Goal: Task Accomplishment & Management: Complete application form

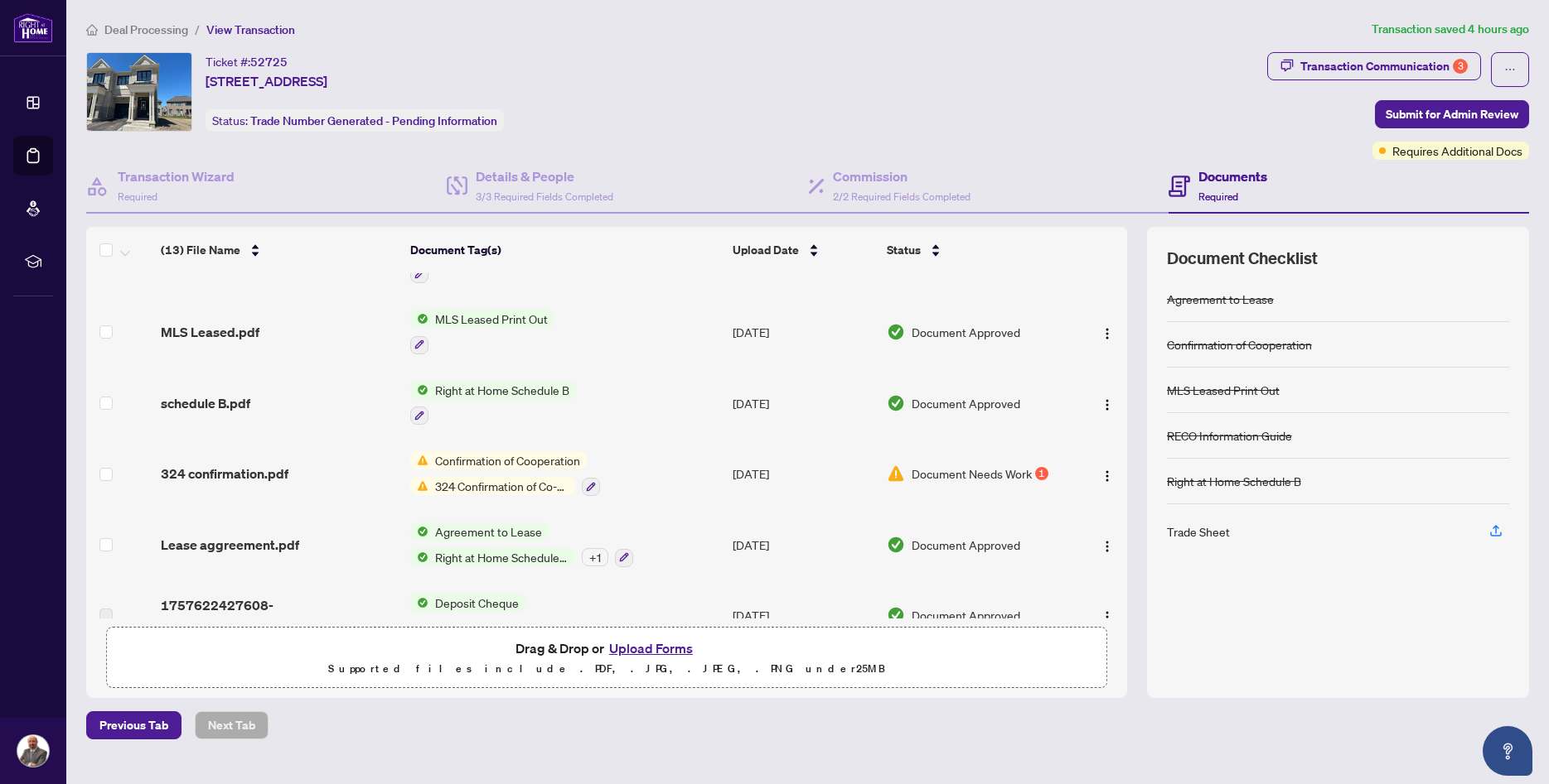
scroll to position [564, 0]
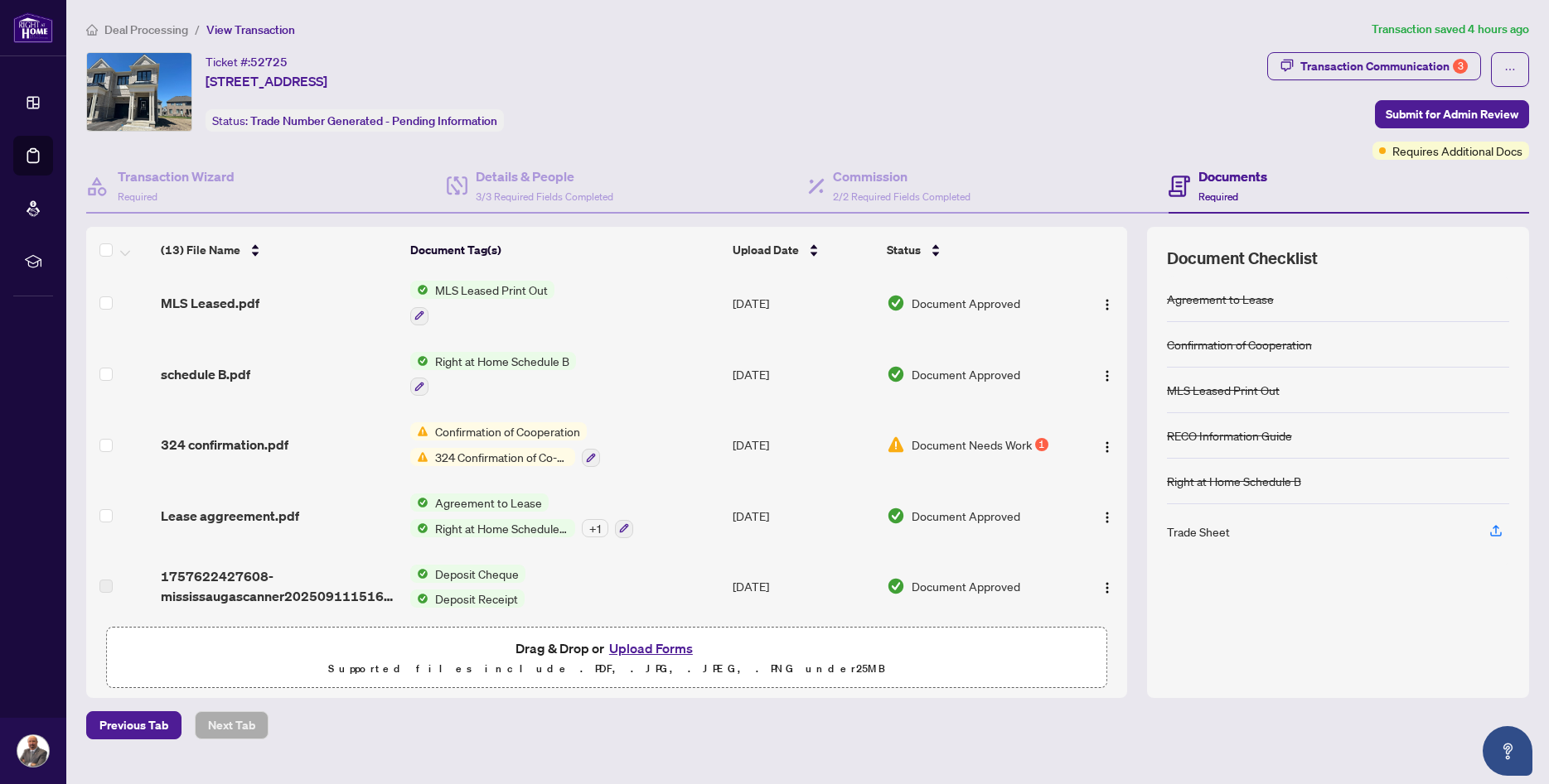
click at [489, 452] on span "324 Confirmation of Co-operation and Representation - Tenant/Landlord" at bounding box center [502, 457] width 147 height 18
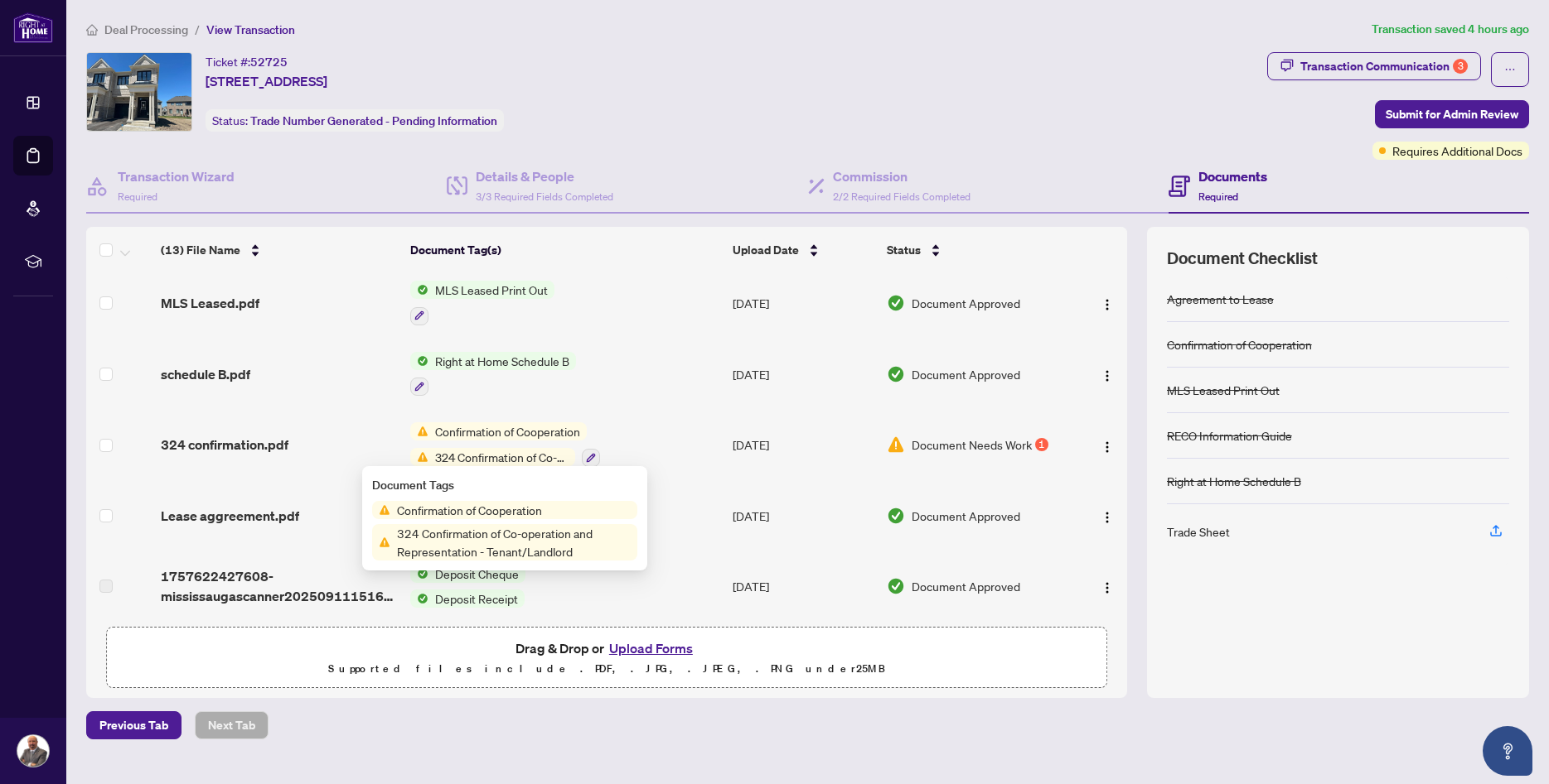
click at [968, 440] on span "Document Needs Work" at bounding box center [971, 444] width 120 height 18
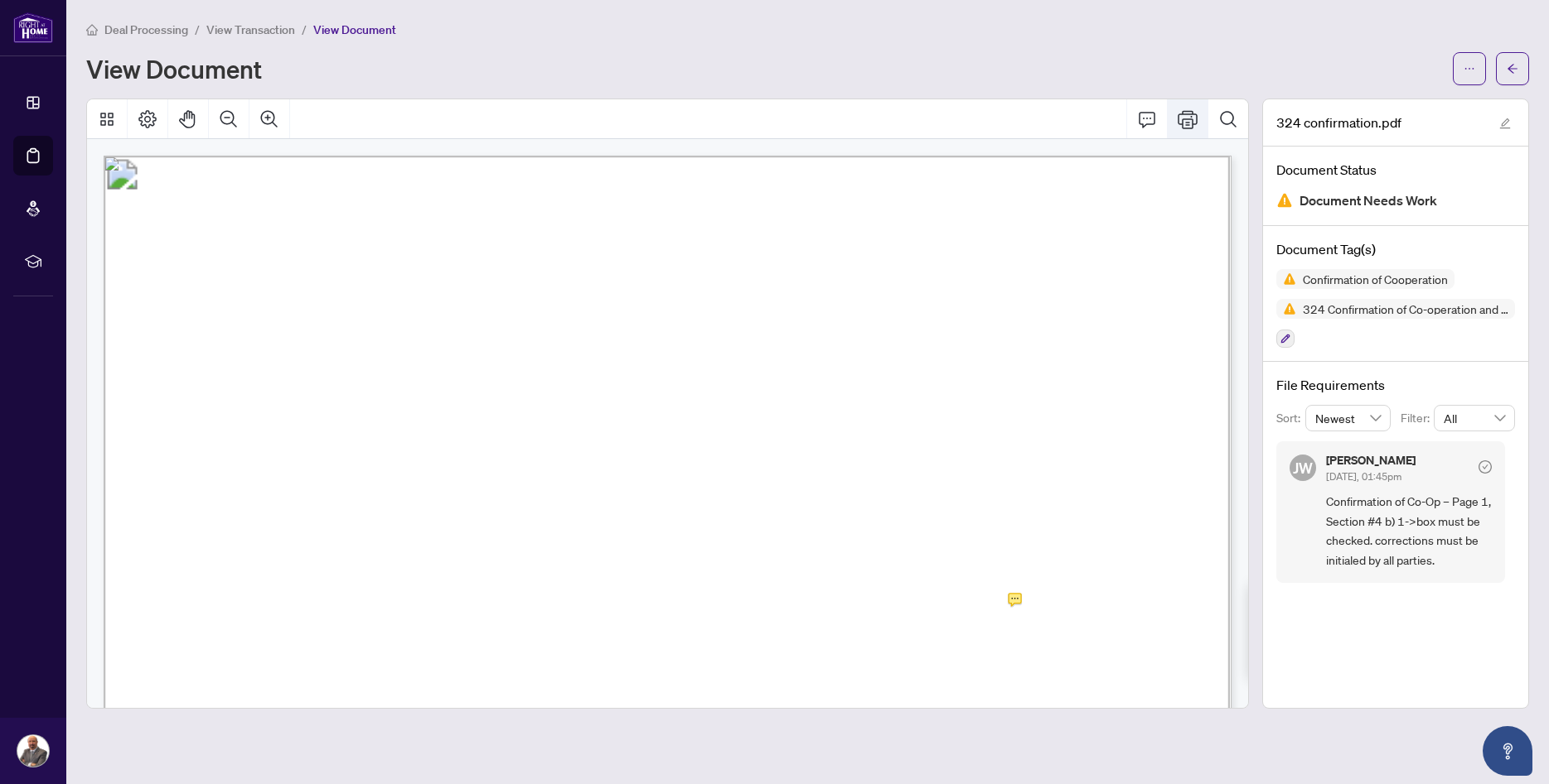
click at [1018, 117] on icon "Print" at bounding box center [1187, 119] width 20 height 20
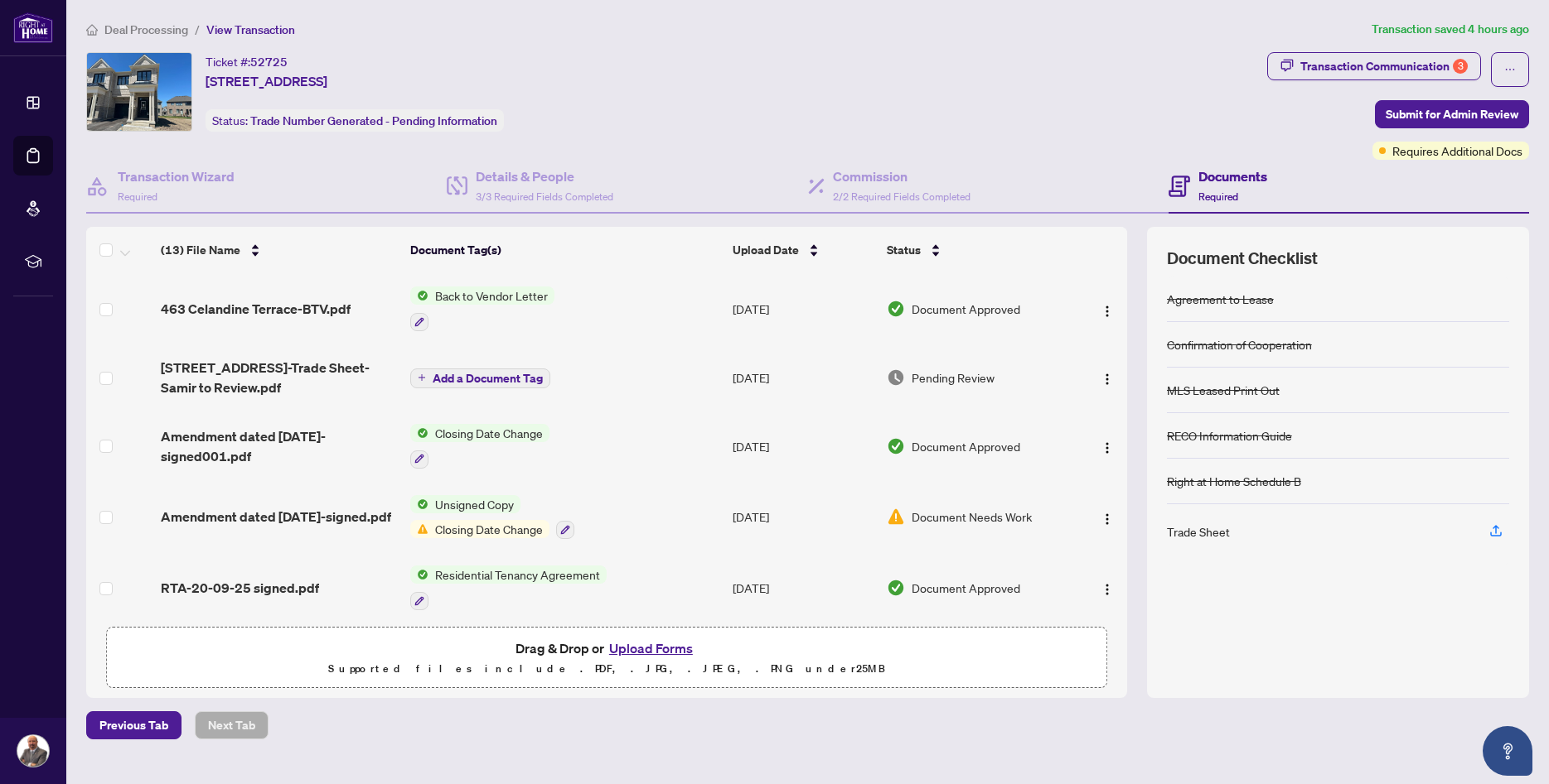
click at [1193, 533] on div "Trade Sheet" at bounding box center [1198, 532] width 63 height 18
click at [263, 304] on span "463 Celandine Terrace-BTV.pdf" at bounding box center [255, 309] width 190 height 20
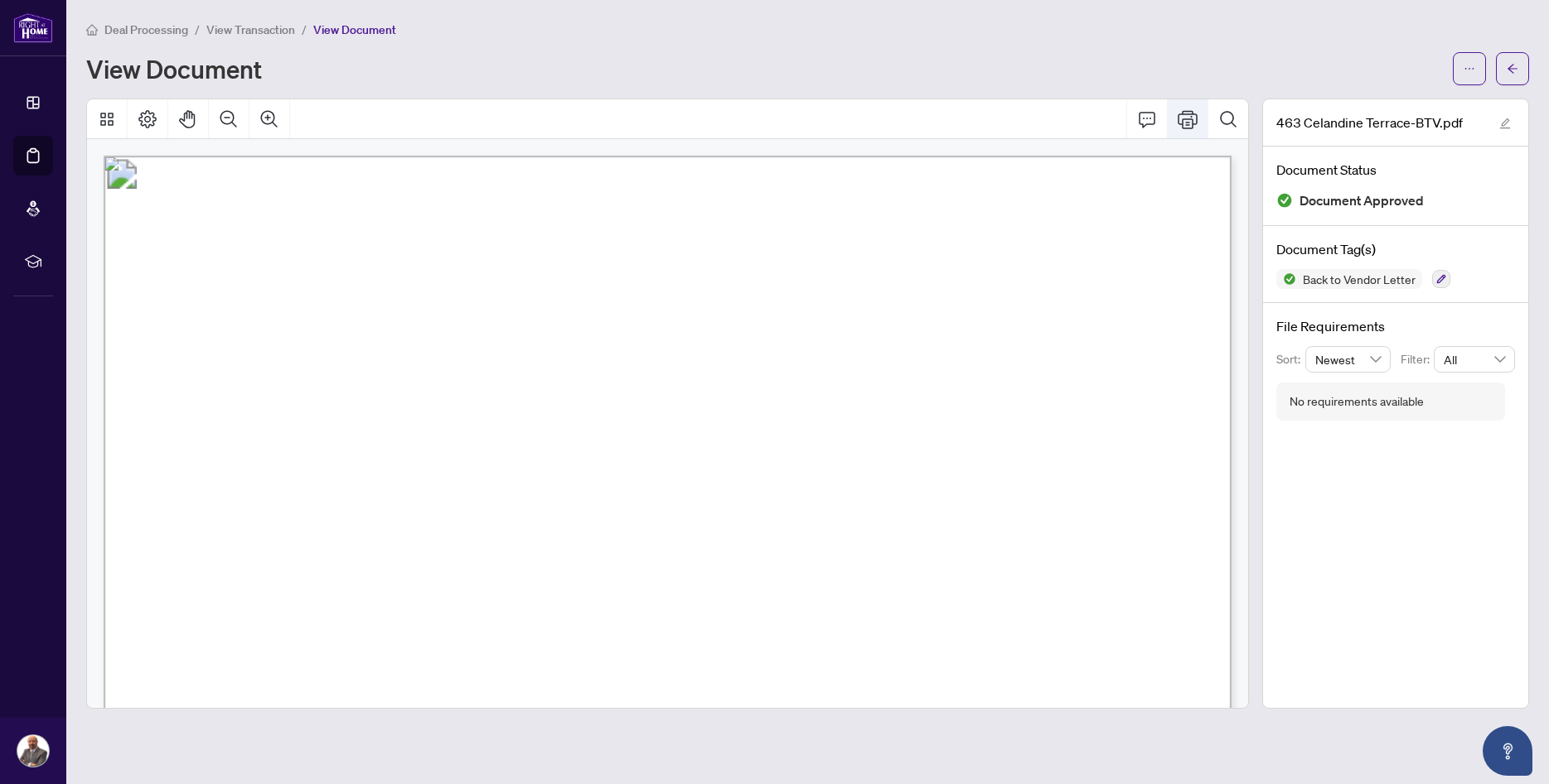
click at [1193, 119] on icon "Print" at bounding box center [1187, 119] width 20 height 20
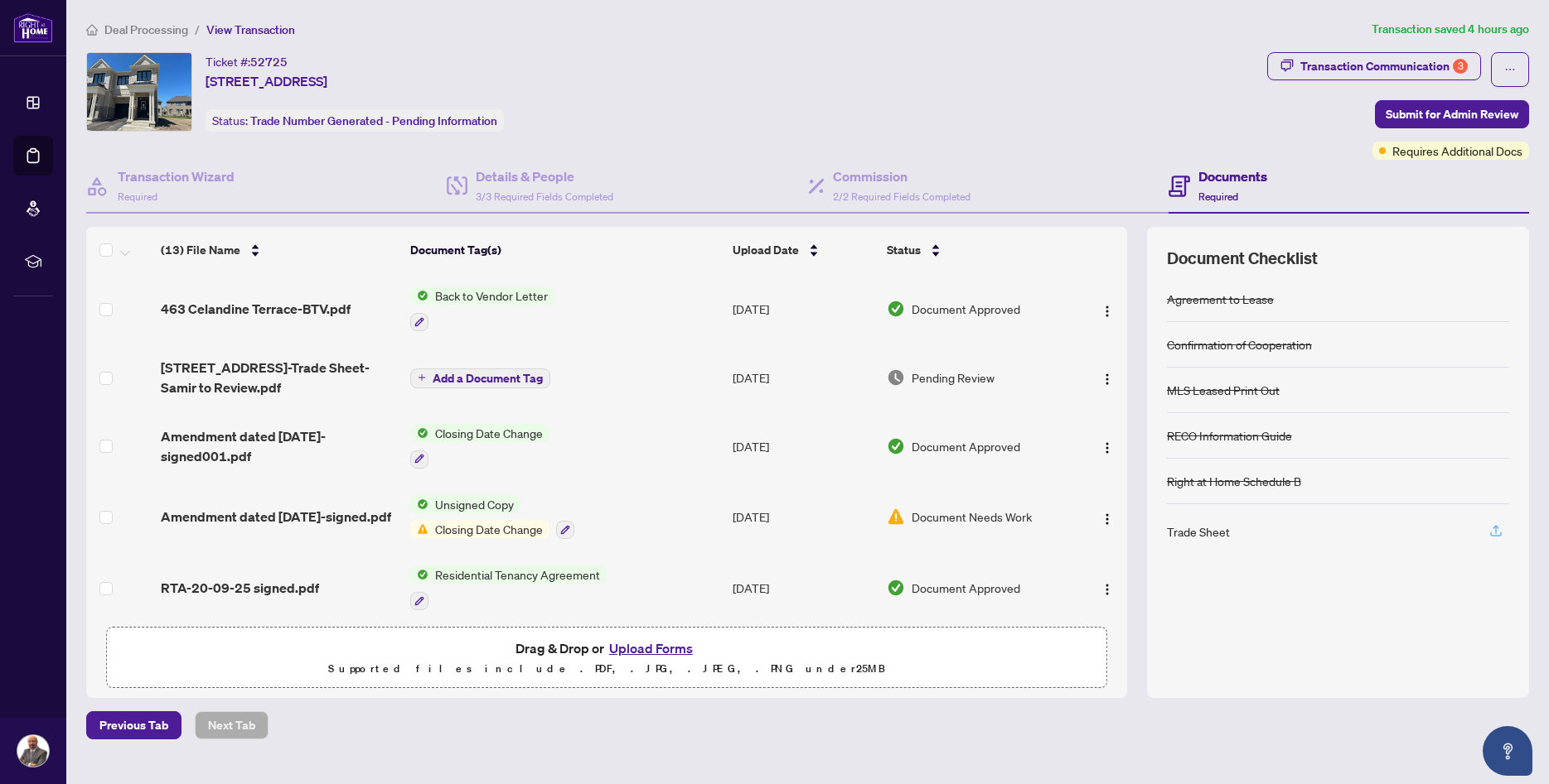
click at [1497, 527] on icon "button" at bounding box center [1495, 531] width 15 height 15
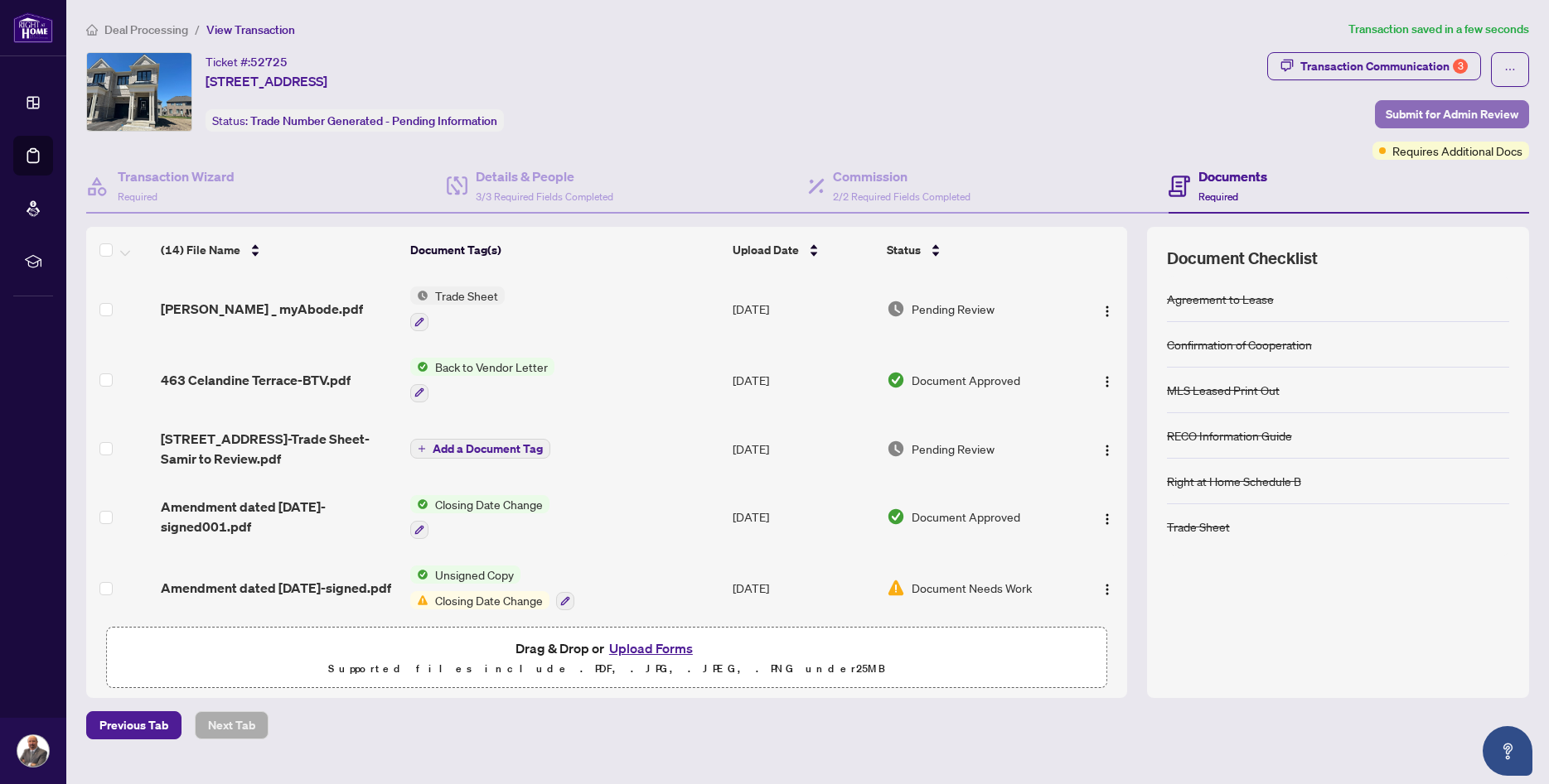
click at [1389, 109] on span "Submit for Admin Review" at bounding box center [1452, 114] width 133 height 27
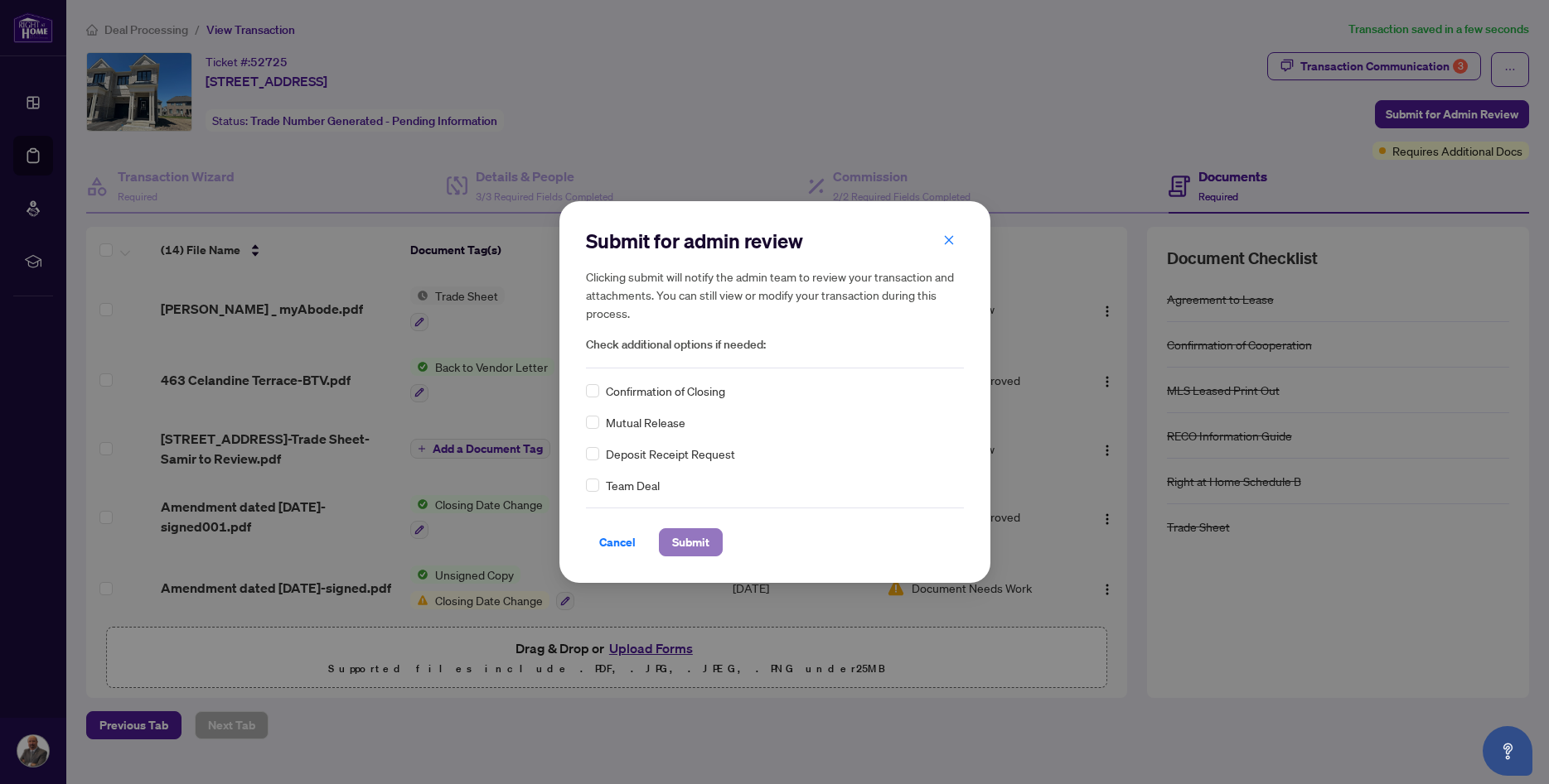
click at [712, 546] on button "Submit" at bounding box center [691, 542] width 64 height 28
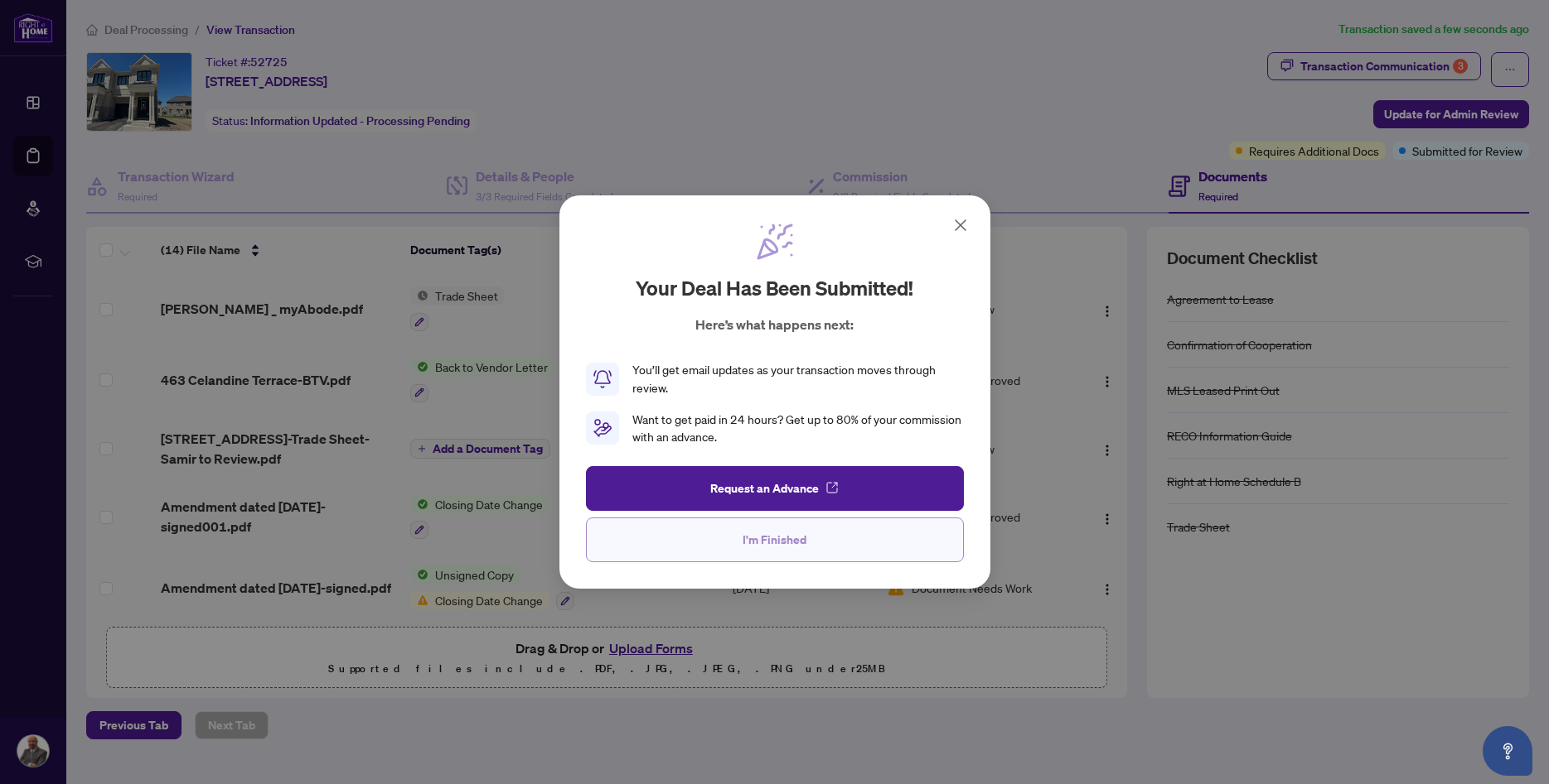
click at [784, 526] on button "I'm Finished" at bounding box center [774, 540] width 377 height 45
